Goal: Find specific page/section: Find specific page/section

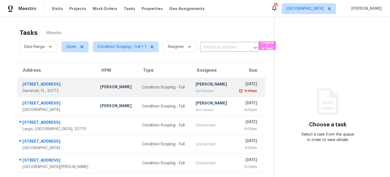
click at [138, 84] on td "Condition Scoping - Full" at bounding box center [165, 87] width 54 height 19
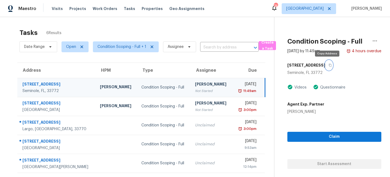
click at [329, 66] on icon "button" at bounding box center [330, 65] width 3 height 3
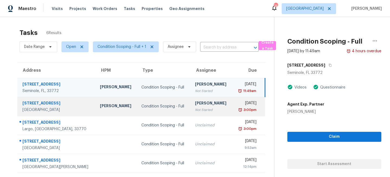
click at [142, 105] on div "Condition Scoping - Full" at bounding box center [164, 106] width 45 height 5
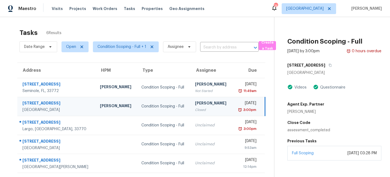
click at [322, 65] on div "[STREET_ADDRESS]" at bounding box center [335, 65] width 94 height 10
click at [326, 65] on button "button" at bounding box center [329, 65] width 7 height 10
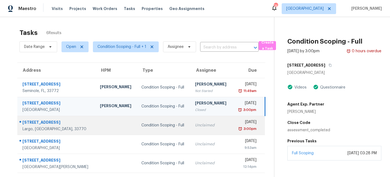
click at [191, 131] on td "Unclaimed" at bounding box center [212, 125] width 42 height 19
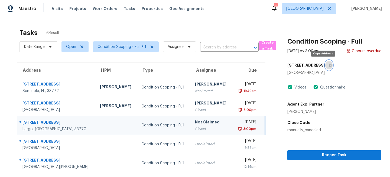
click at [326, 63] on button "button" at bounding box center [329, 65] width 7 height 10
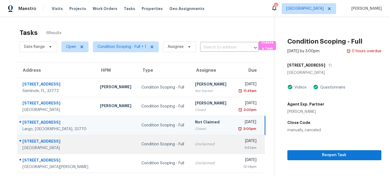
click at [137, 138] on td "Condition Scoping - Full" at bounding box center [163, 144] width 53 height 19
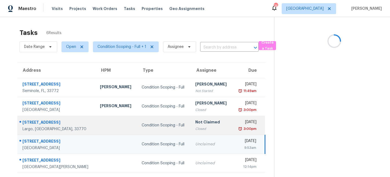
scroll to position [19, 0]
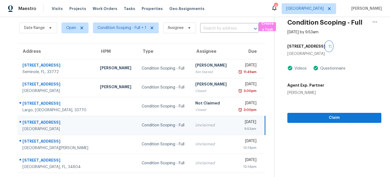
click at [329, 45] on icon "button" at bounding box center [330, 46] width 3 height 3
click at [329, 47] on icon "button" at bounding box center [330, 46] width 3 height 3
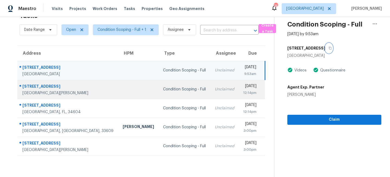
scroll to position [0, 0]
